Goal: Obtain resource: Download file/media

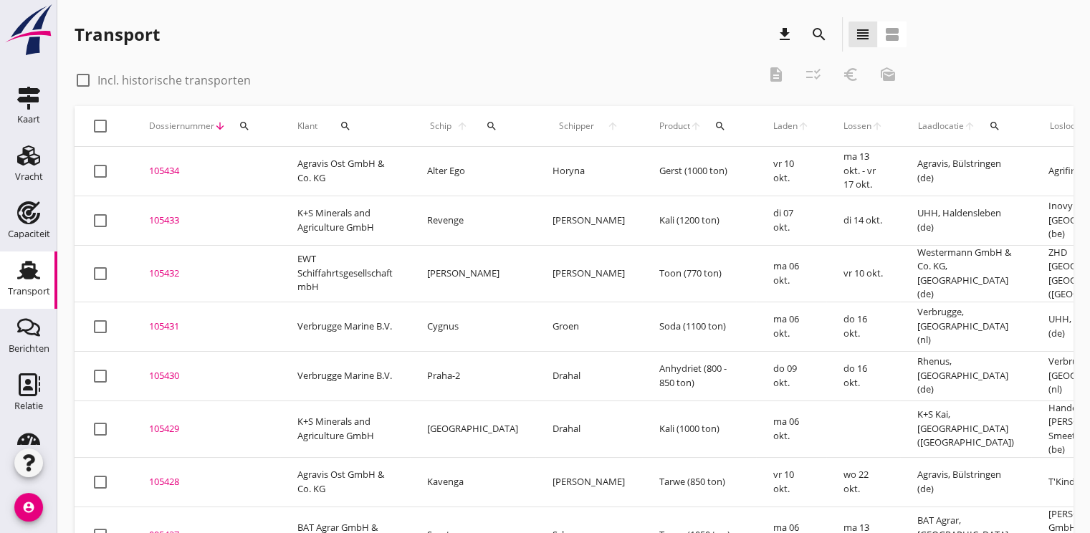
click at [476, 132] on button "search" at bounding box center [491, 126] width 31 height 26
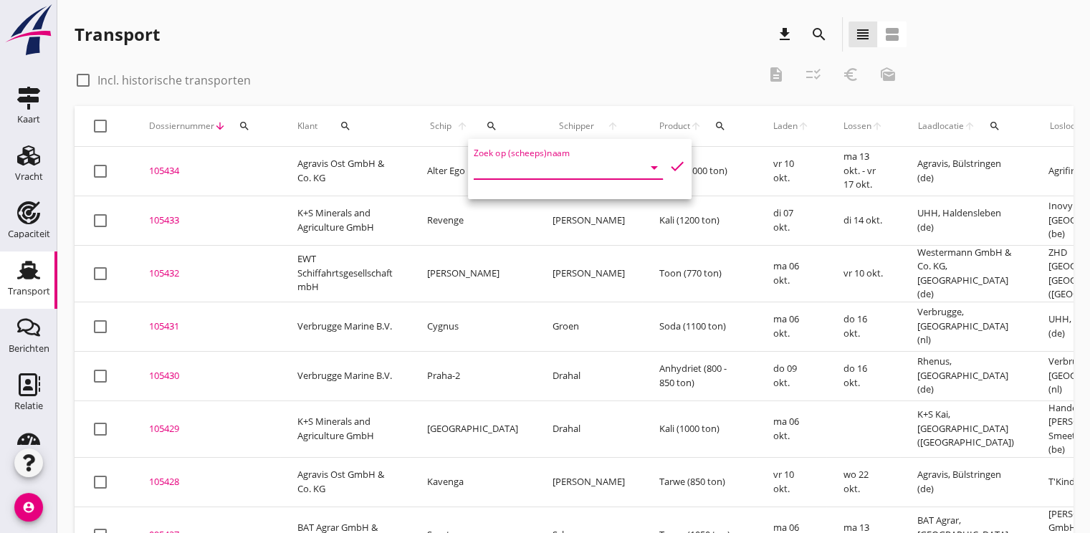
click at [487, 175] on input "Zoek op (scheeps)naam" at bounding box center [548, 167] width 149 height 23
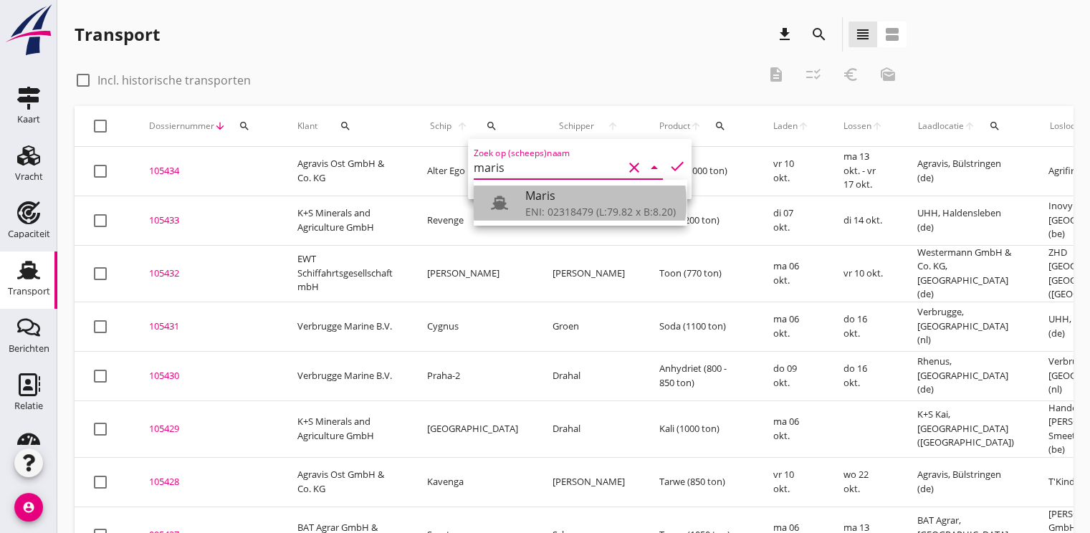
click at [588, 212] on div "ENI: 02318479 (L:79.82 x B:8.20)" at bounding box center [600, 211] width 150 height 15
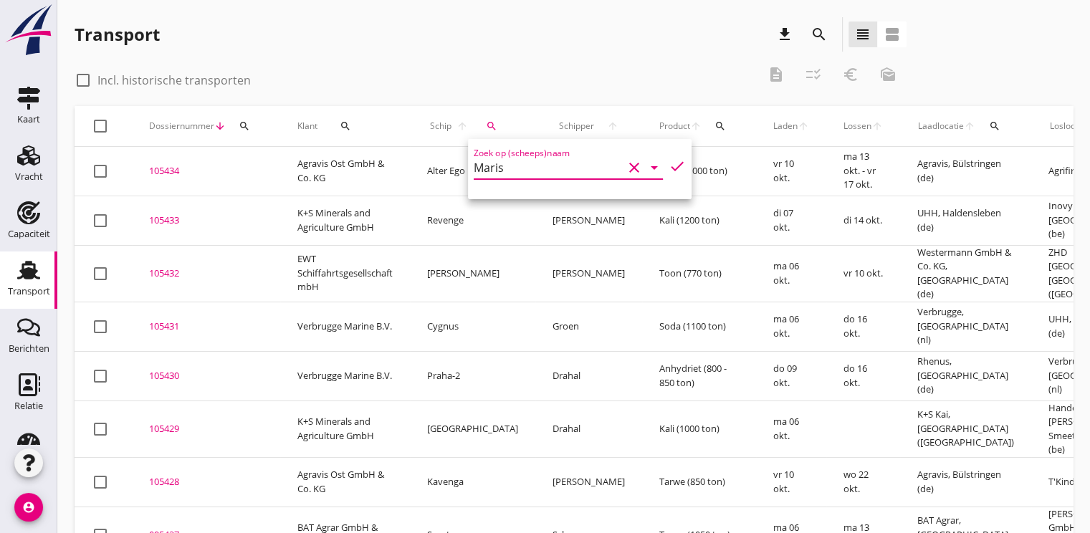
click at [668, 163] on icon "check" at bounding box center [676, 166] width 17 height 17
type input "Maris"
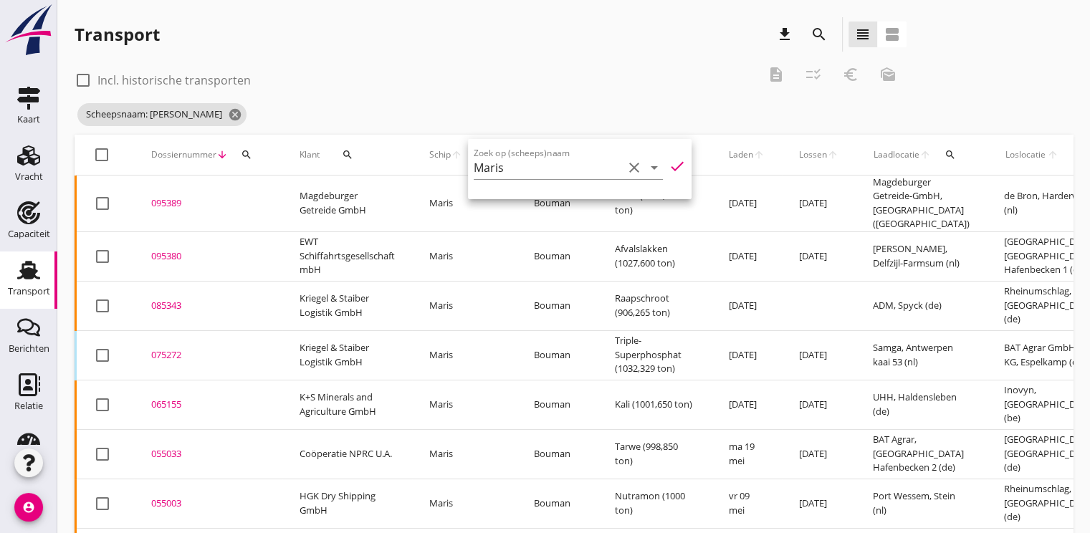
click at [174, 249] on div "095380" at bounding box center [208, 256] width 114 height 14
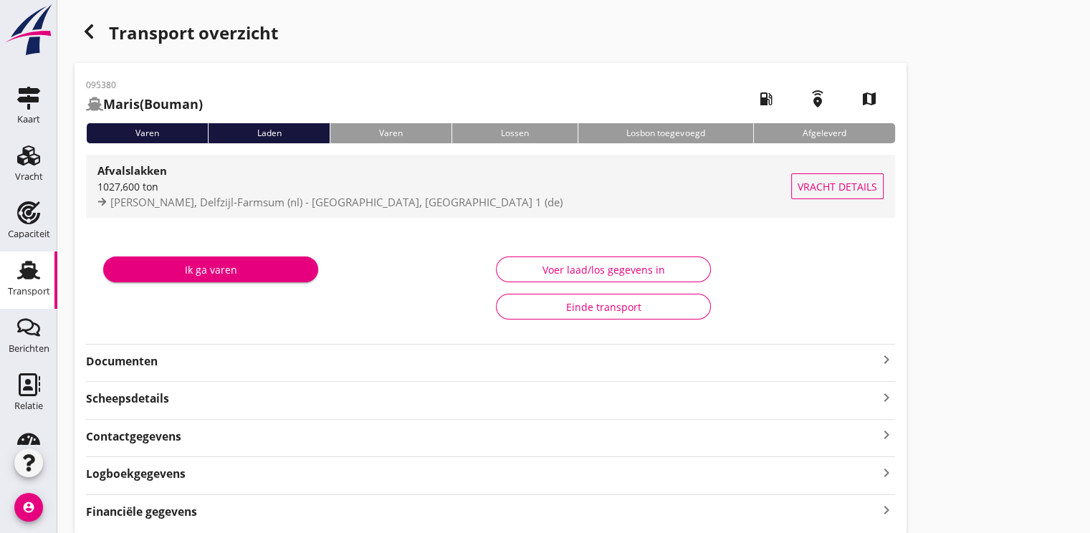
scroll to position [52, 0]
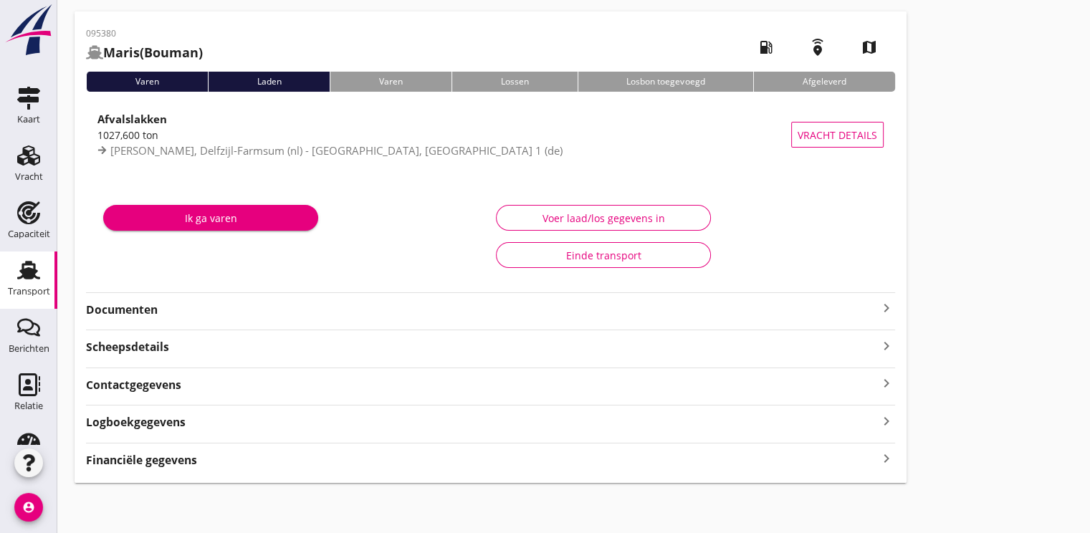
click at [133, 315] on strong "Documenten" at bounding box center [482, 310] width 792 height 16
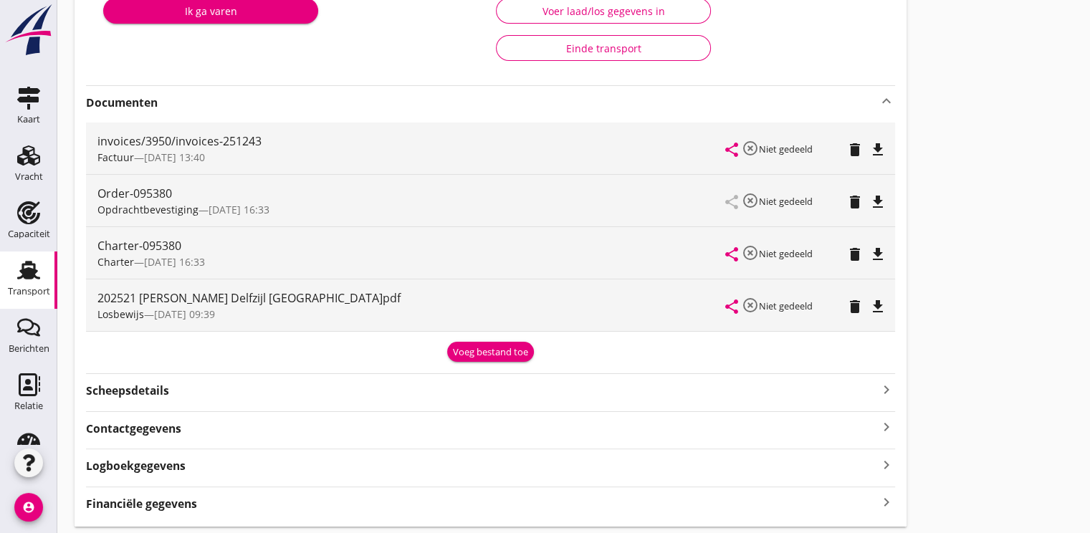
scroll to position [267, 0]
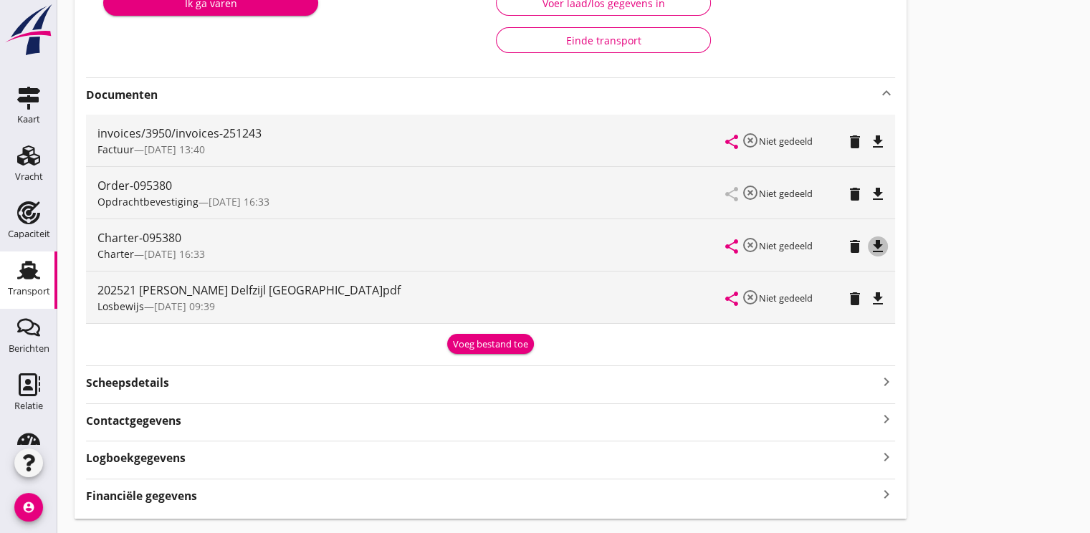
click at [878, 241] on icon "file_download" at bounding box center [877, 246] width 17 height 17
